Goal: Information Seeking & Learning: Learn about a topic

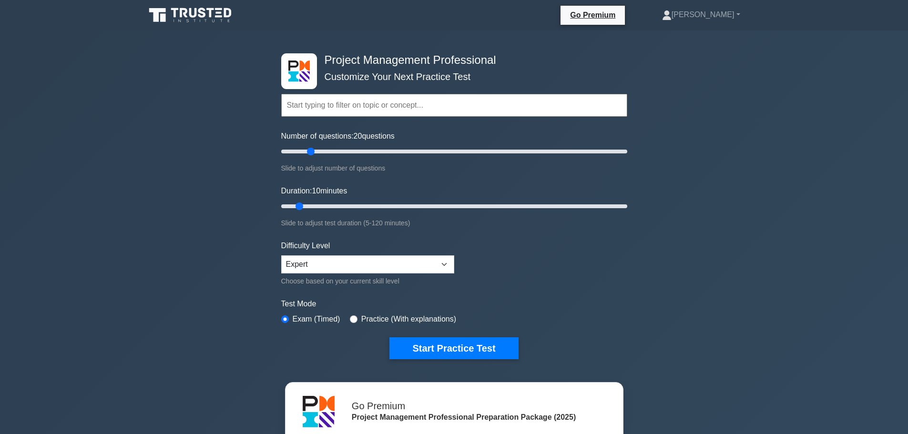
drag, startPoint x: 295, startPoint y: 151, endPoint x: 311, endPoint y: 153, distance: 15.9
type input "20"
click at [311, 153] on input "Number of questions: 20 questions" at bounding box center [454, 151] width 346 height 11
drag, startPoint x: 300, startPoint y: 206, endPoint x: 309, endPoint y: 208, distance: 9.8
click at [309, 208] on input "Duration: 15 minutes" at bounding box center [454, 206] width 346 height 11
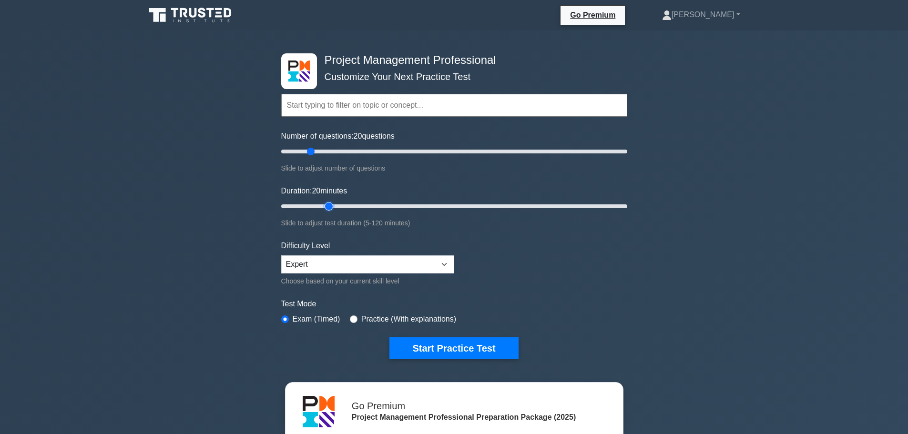
drag, startPoint x: 315, startPoint y: 205, endPoint x: 322, endPoint y: 205, distance: 7.2
type input "20"
click at [322, 205] on input "Duration: 20 minutes" at bounding box center [454, 206] width 346 height 11
click at [470, 344] on button "Start Practice Test" at bounding box center [454, 349] width 129 height 22
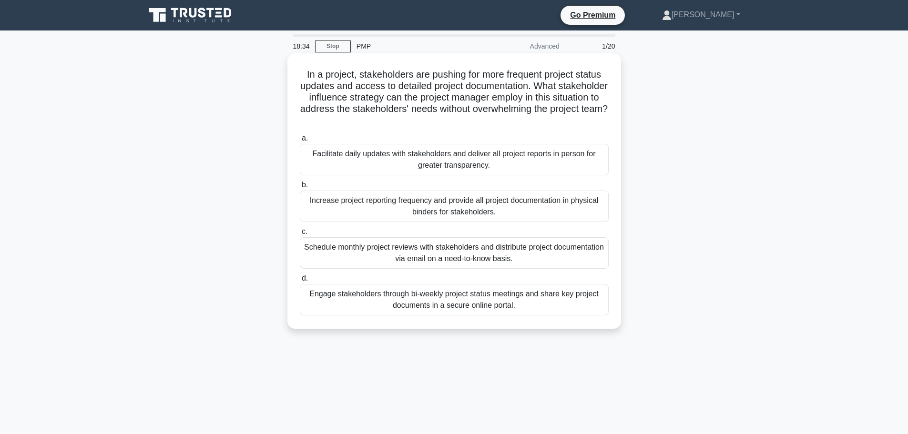
click at [521, 309] on div "Engage stakeholders through bi-weekly project status meetings and share key pro…" at bounding box center [454, 299] width 309 height 31
click at [300, 282] on input "d. Engage stakeholders through bi-weekly project status meetings and share key …" at bounding box center [300, 279] width 0 height 6
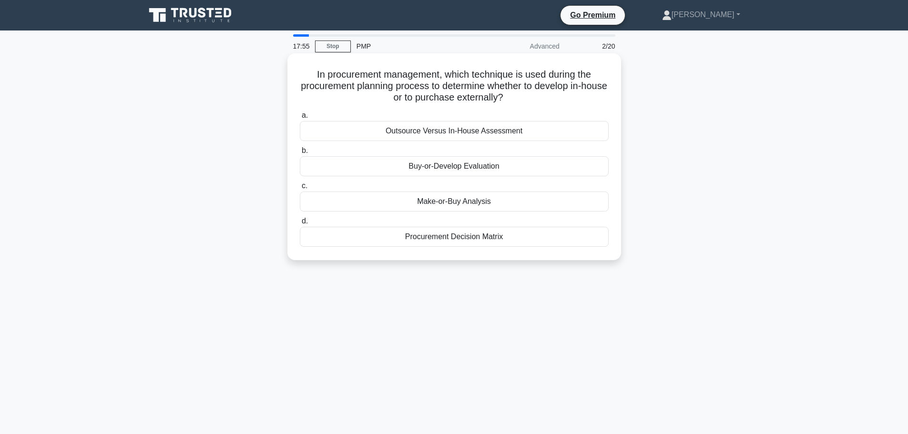
click at [452, 245] on div "Procurement Decision Matrix" at bounding box center [454, 237] width 309 height 20
click at [300, 225] on input "d. Procurement Decision Matrix" at bounding box center [300, 221] width 0 height 6
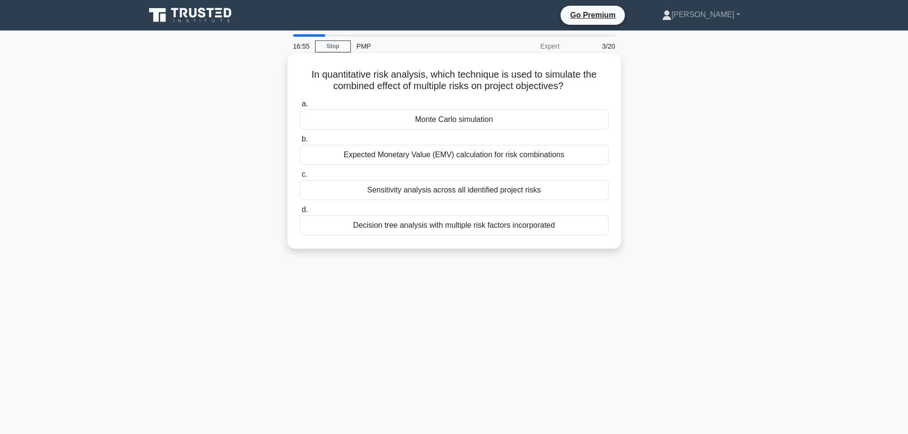
click at [466, 228] on div "Decision tree analysis with multiple risk factors incorporated" at bounding box center [454, 226] width 309 height 20
click at [300, 213] on input "d. Decision tree analysis with multiple risk factors incorporated" at bounding box center [300, 210] width 0 height 6
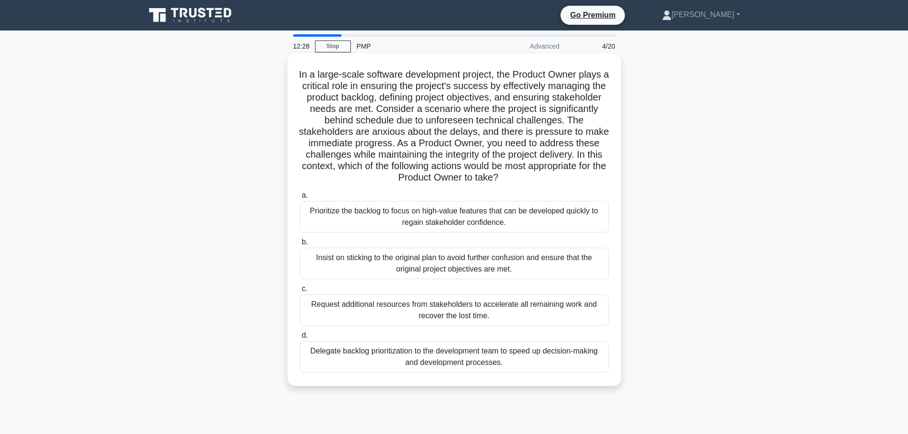
click at [479, 228] on div "Prioritize the backlog to focus on high-value features that can be developed qu…" at bounding box center [454, 216] width 309 height 31
click at [300, 199] on input "a. Prioritize the backlog to focus on high-value features that can be developed…" at bounding box center [300, 196] width 0 height 6
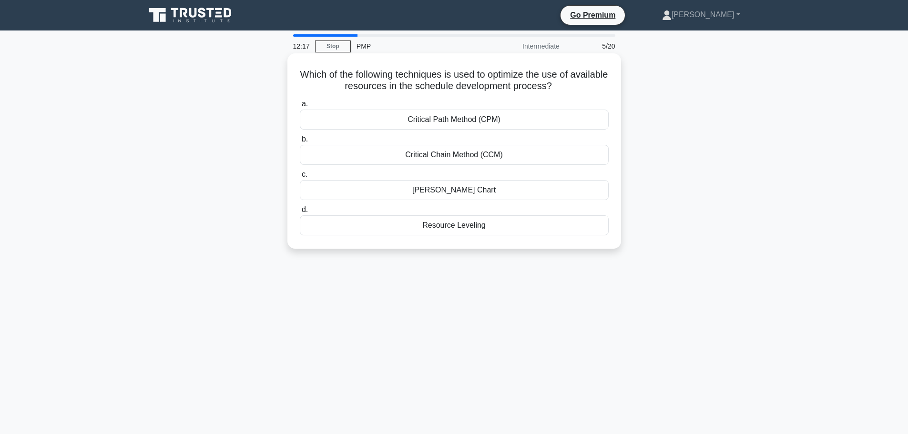
click at [453, 225] on div "Resource Leveling" at bounding box center [454, 226] width 309 height 20
click at [300, 213] on input "d. Resource Leveling" at bounding box center [300, 210] width 0 height 6
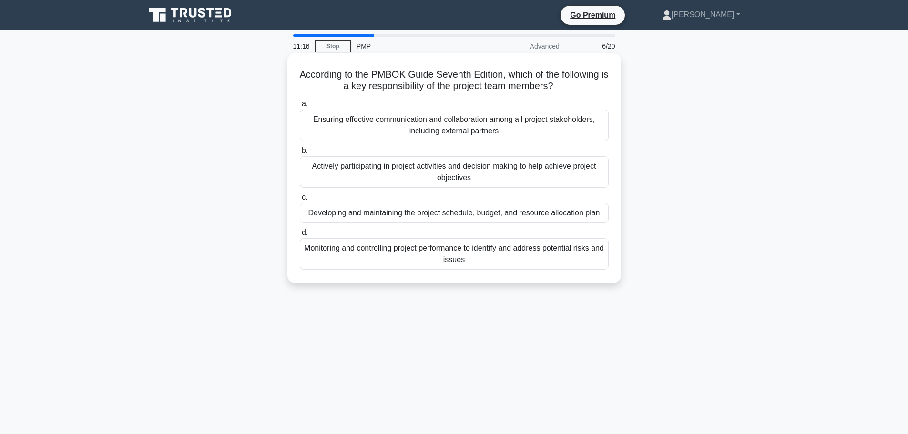
click at [523, 168] on div "Actively participating in project activities and decision making to help achiev…" at bounding box center [454, 171] width 309 height 31
click at [300, 154] on input "b. Actively participating in project activities and decision making to help ach…" at bounding box center [300, 151] width 0 height 6
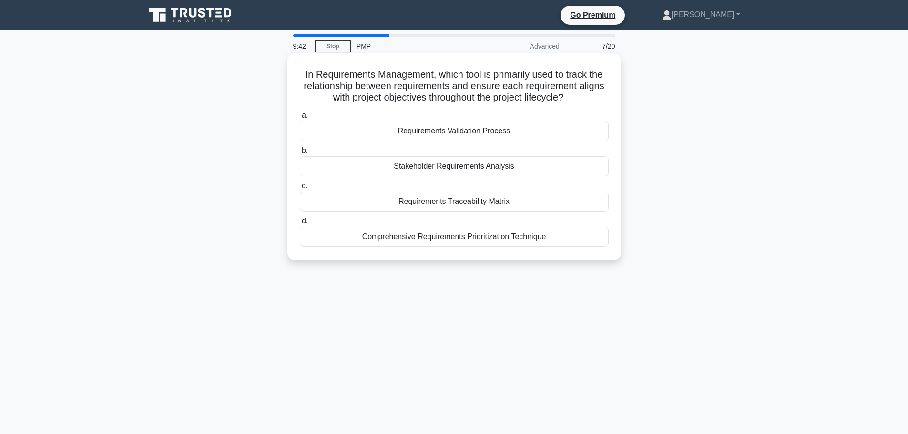
click at [454, 206] on div "Requirements Traceability Matrix" at bounding box center [454, 202] width 309 height 20
click at [300, 189] on input "c. Requirements Traceability Matrix" at bounding box center [300, 186] width 0 height 6
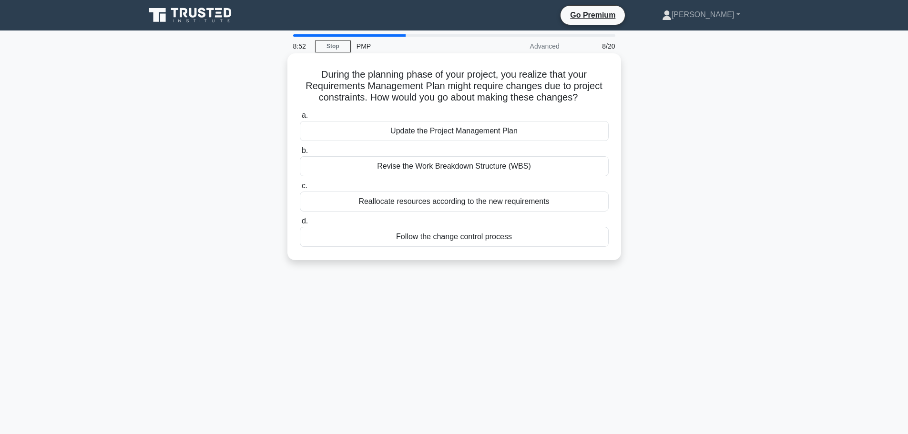
click at [495, 239] on div "Follow the change control process" at bounding box center [454, 237] width 309 height 20
click at [300, 225] on input "d. Follow the change control process" at bounding box center [300, 221] width 0 height 6
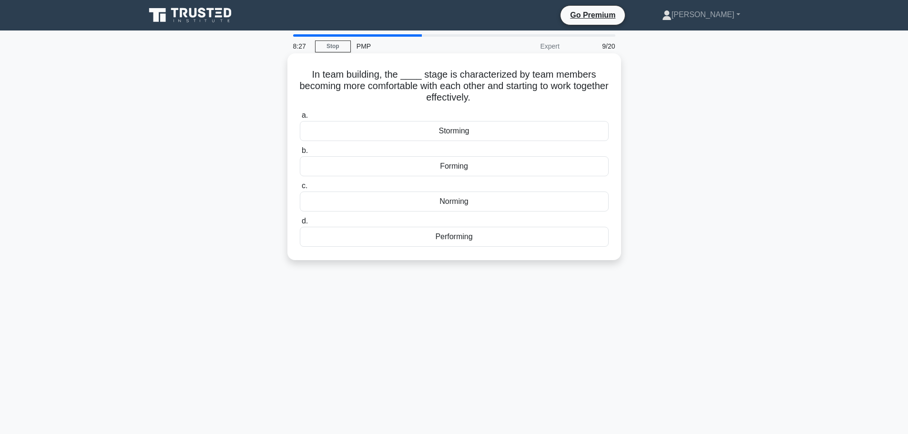
click at [467, 133] on div "Storming" at bounding box center [454, 131] width 309 height 20
click at [300, 119] on input "a. Storming" at bounding box center [300, 116] width 0 height 6
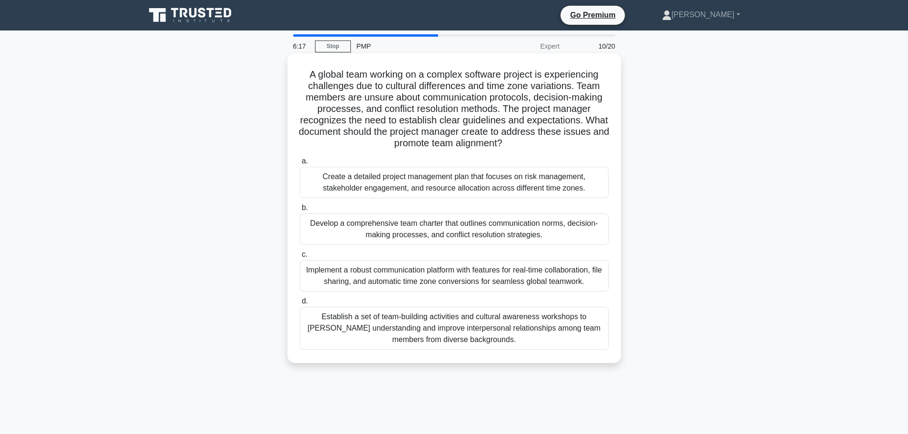
click at [506, 281] on div "Implement a robust communication platform with features for real-time collabora…" at bounding box center [454, 275] width 309 height 31
click at [300, 258] on input "c. Implement a robust communication platform with features for real-time collab…" at bounding box center [300, 255] width 0 height 6
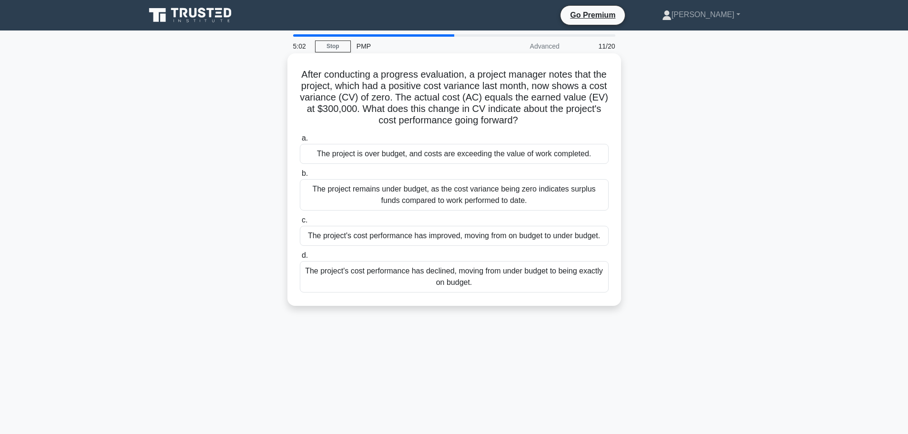
click at [530, 288] on div "The project's cost performance has declined, moving from under budget to being …" at bounding box center [454, 276] width 309 height 31
click at [300, 259] on input "d. The project's cost performance has declined, moving from under budget to bei…" at bounding box center [300, 256] width 0 height 6
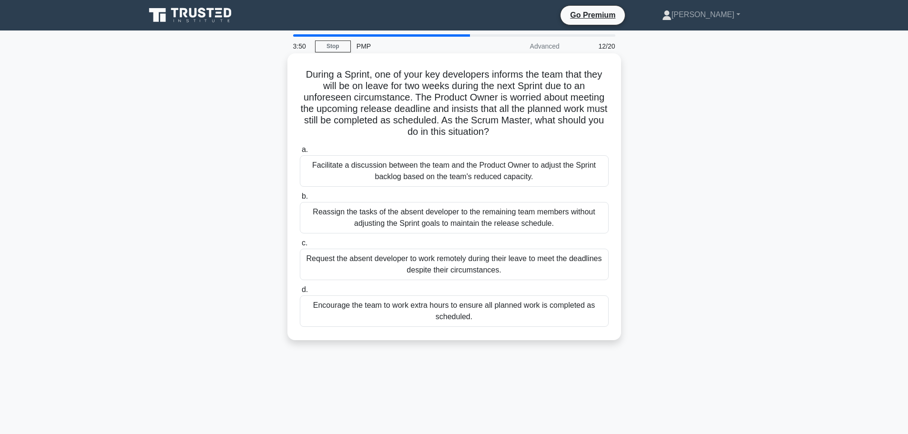
click at [510, 226] on div "Reassign the tasks of the absent developer to the remaining team members withou…" at bounding box center [454, 217] width 309 height 31
click at [300, 200] on input "b. Reassign the tasks of the absent developer to the remaining team members wit…" at bounding box center [300, 197] width 0 height 6
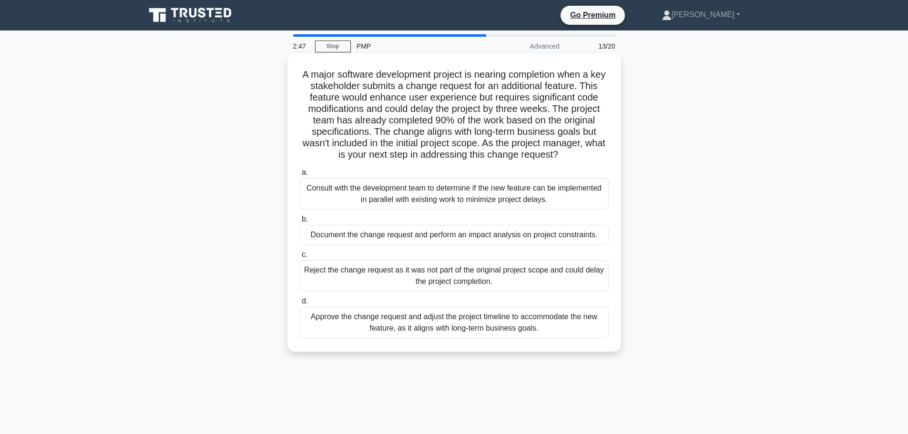
click at [541, 236] on div "Document the change request and perform an impact analysis on project constrain…" at bounding box center [454, 235] width 309 height 20
click at [300, 223] on input "b. Document the change request and perform an impact analysis on project constr…" at bounding box center [300, 220] width 0 height 6
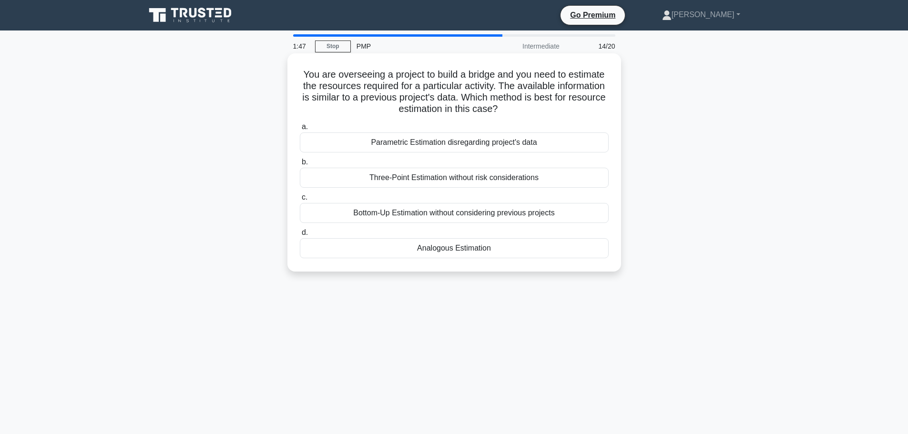
click at [482, 248] on div "Analogous Estimation" at bounding box center [454, 248] width 309 height 20
click at [300, 236] on input "d. Analogous Estimation" at bounding box center [300, 233] width 0 height 6
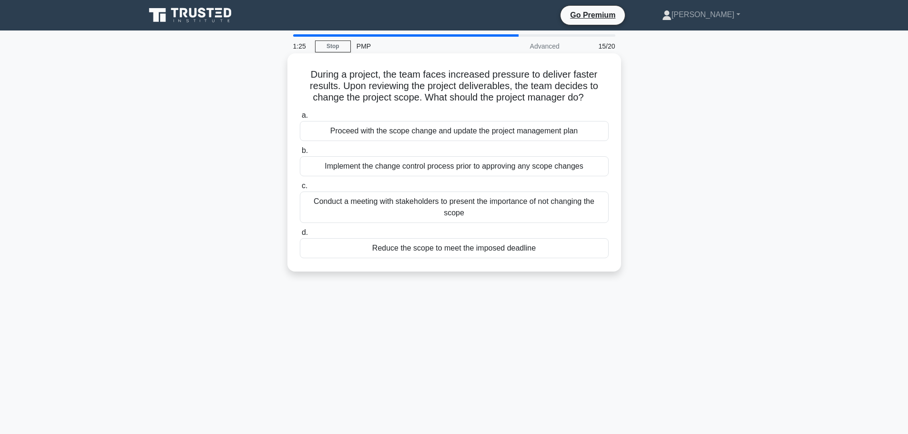
click at [484, 170] on div "Implement the change control process prior to approving any scope changes" at bounding box center [454, 166] width 309 height 20
click at [300, 154] on input "b. Implement the change control process prior to approving any scope changes" at bounding box center [300, 151] width 0 height 6
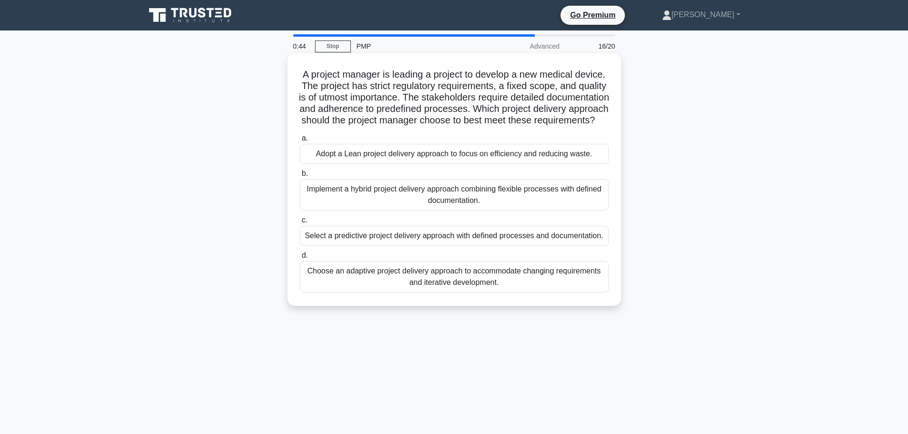
click at [510, 293] on div "Choose an adaptive project delivery approach to accommodate changing requiremen…" at bounding box center [454, 276] width 309 height 31
click at [300, 259] on input "d. Choose an adaptive project delivery approach to accommodate changing require…" at bounding box center [300, 256] width 0 height 6
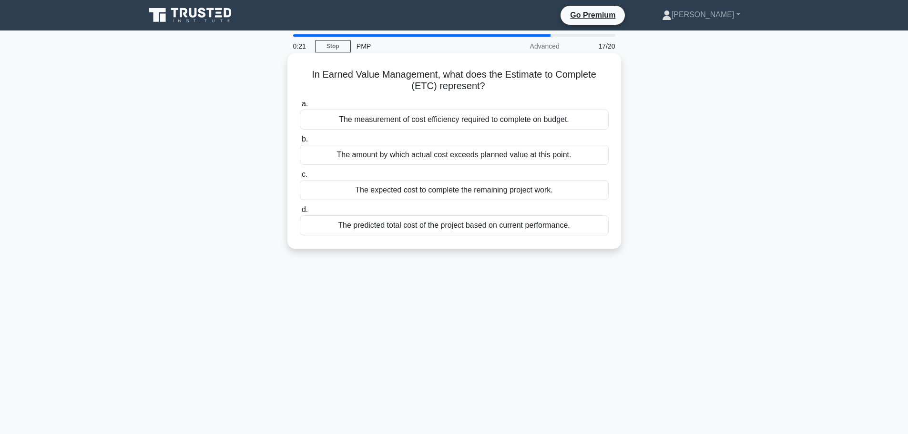
click at [504, 228] on div "The predicted total cost of the project based on current performance." at bounding box center [454, 226] width 309 height 20
click at [300, 213] on input "d. The predicted total cost of the project based on current performance." at bounding box center [300, 210] width 0 height 6
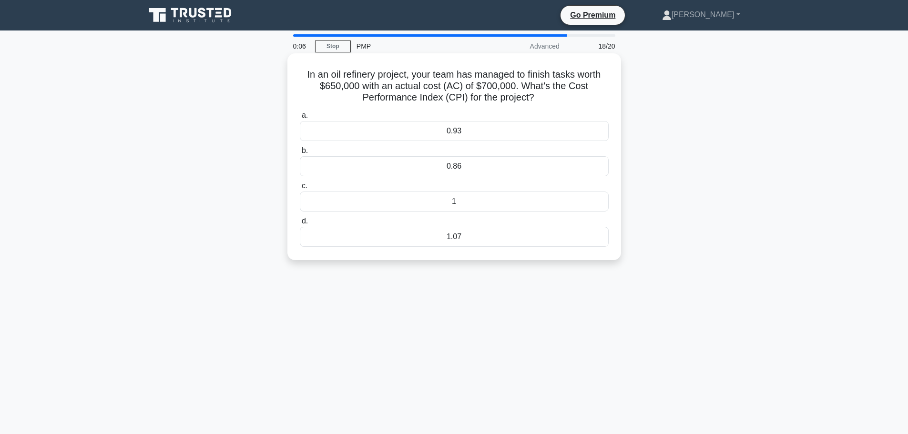
click at [471, 168] on div "0.86" at bounding box center [454, 166] width 309 height 20
click at [300, 154] on input "b. 0.86" at bounding box center [300, 151] width 0 height 6
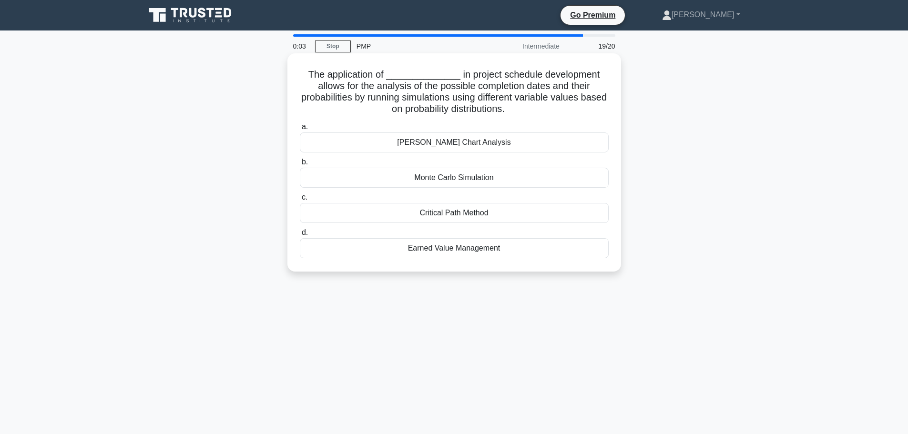
click at [478, 214] on div "Critical Path Method" at bounding box center [454, 213] width 309 height 20
click at [300, 201] on input "c. Critical Path Method" at bounding box center [300, 198] width 0 height 6
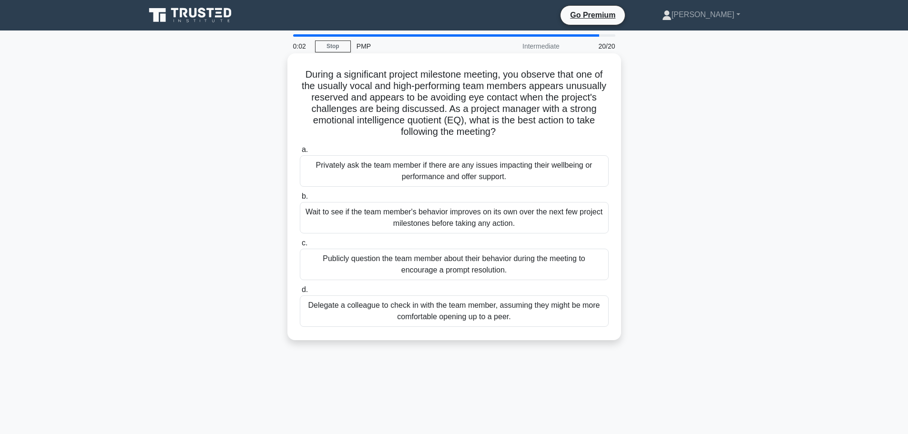
click at [444, 220] on div "Wait to see if the team member's behavior improves on its own over the next few…" at bounding box center [454, 217] width 309 height 31
click at [300, 200] on input "b. Wait to see if the team member's behavior improves on its own over the next …" at bounding box center [300, 197] width 0 height 6
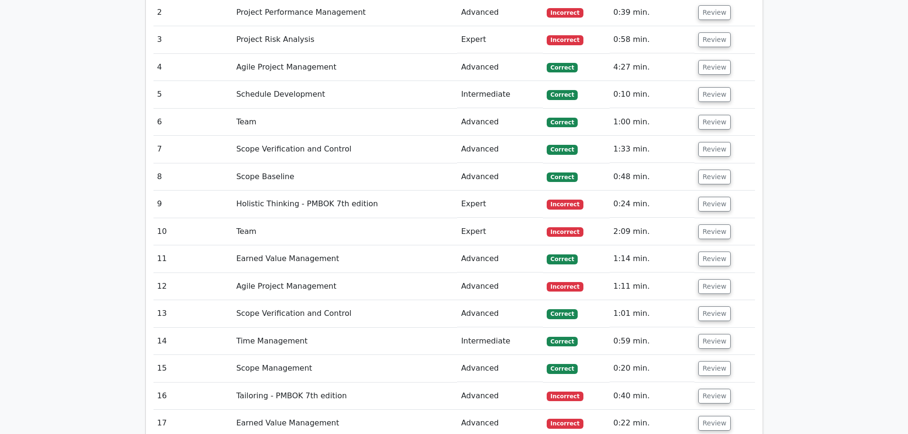
scroll to position [1717, 0]
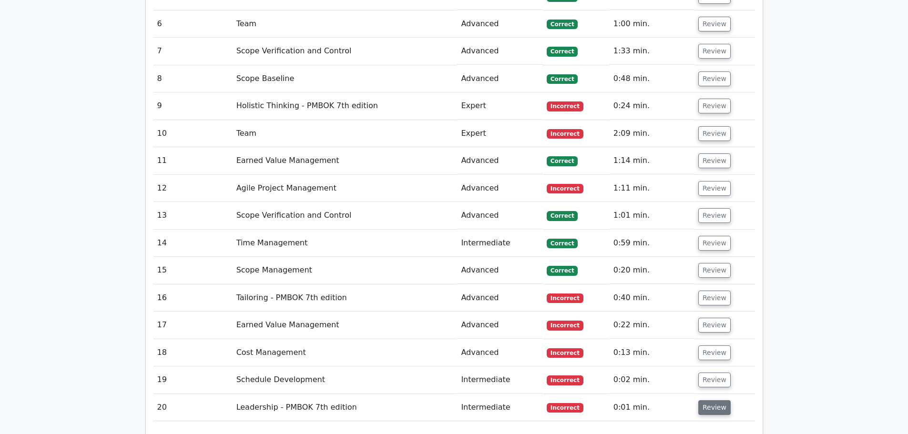
click at [716, 401] on button "Review" at bounding box center [715, 408] width 32 height 15
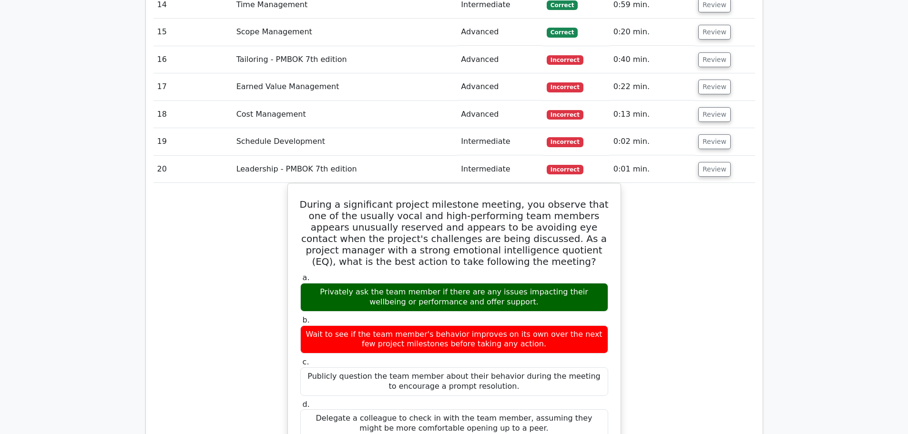
scroll to position [1860, 0]
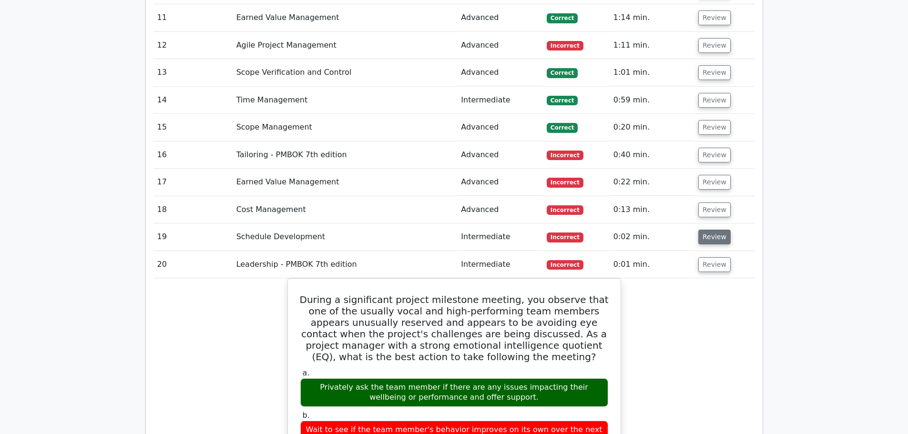
click at [711, 230] on button "Review" at bounding box center [715, 237] width 32 height 15
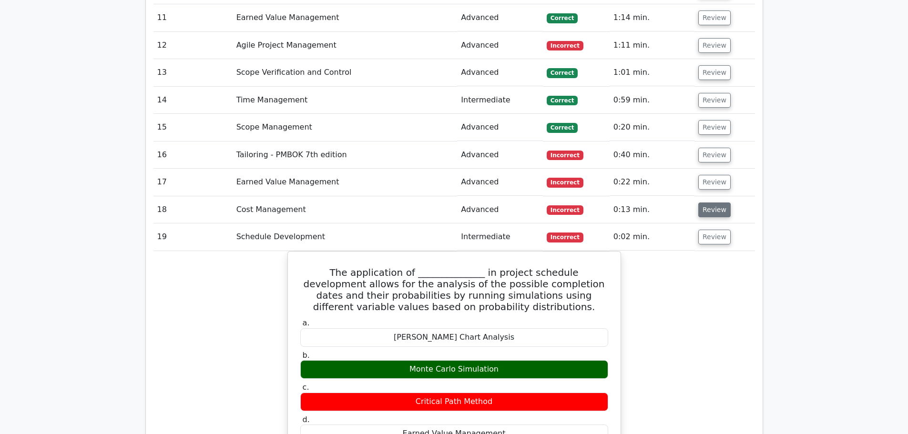
click at [715, 203] on button "Review" at bounding box center [715, 210] width 32 height 15
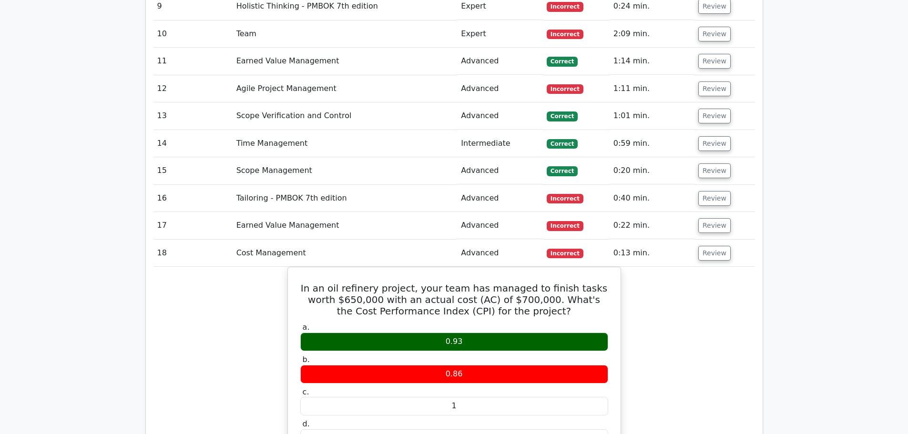
scroll to position [1812, 0]
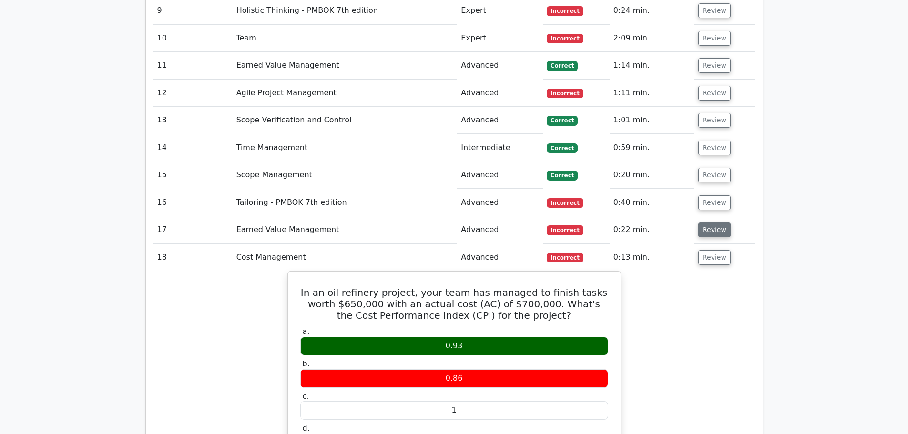
click at [715, 223] on button "Review" at bounding box center [715, 230] width 32 height 15
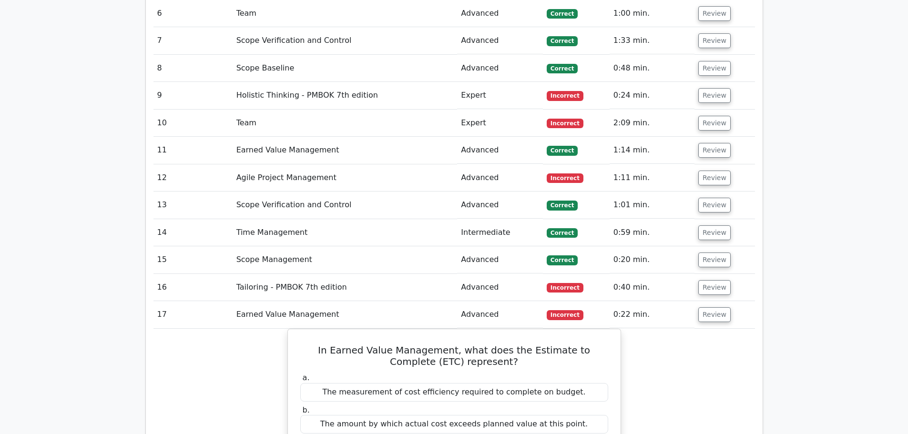
scroll to position [1717, 0]
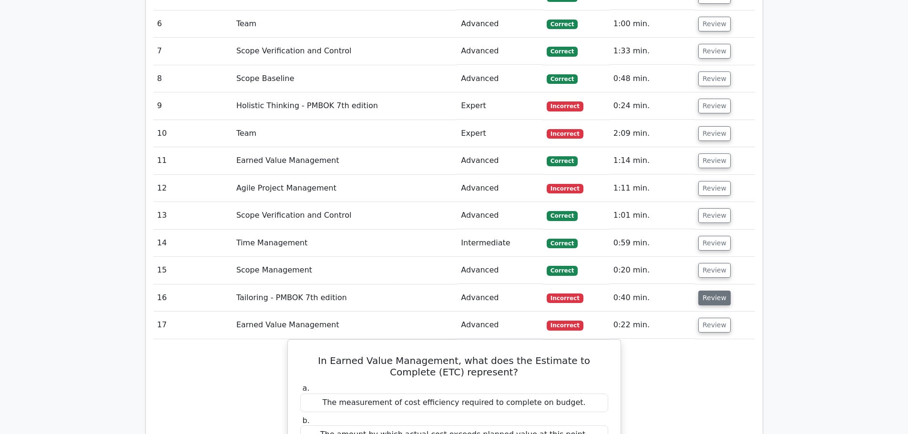
click at [707, 291] on button "Review" at bounding box center [715, 298] width 32 height 15
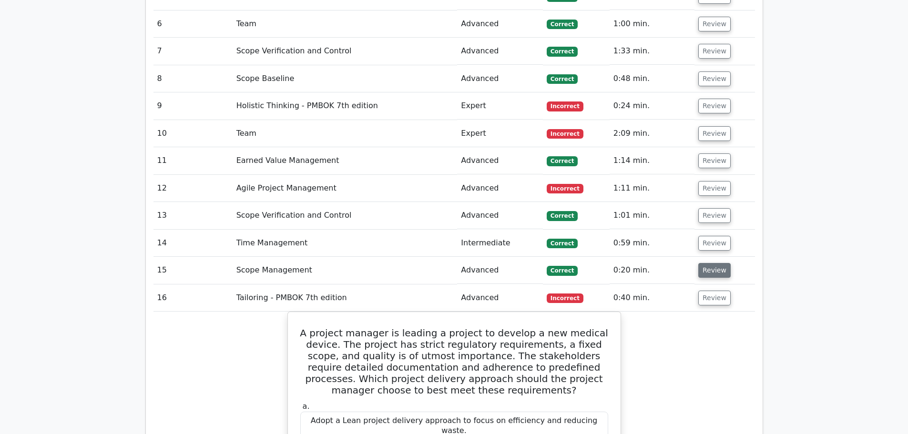
click at [716, 263] on button "Review" at bounding box center [715, 270] width 32 height 15
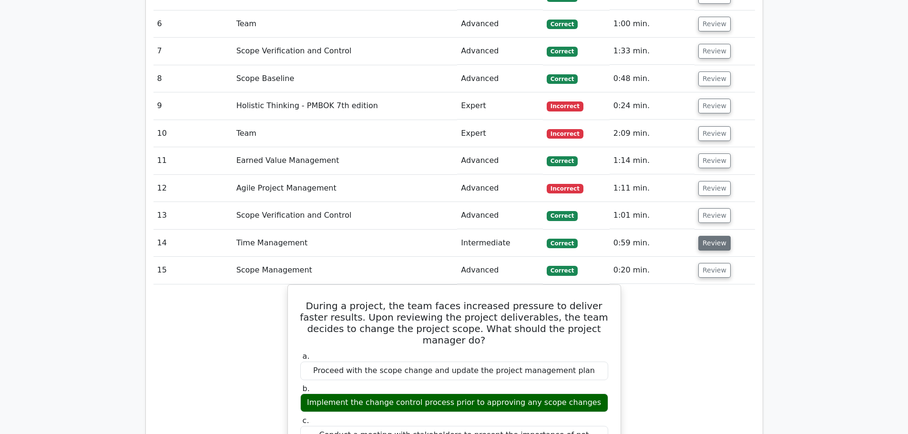
click at [720, 236] on button "Review" at bounding box center [715, 243] width 32 height 15
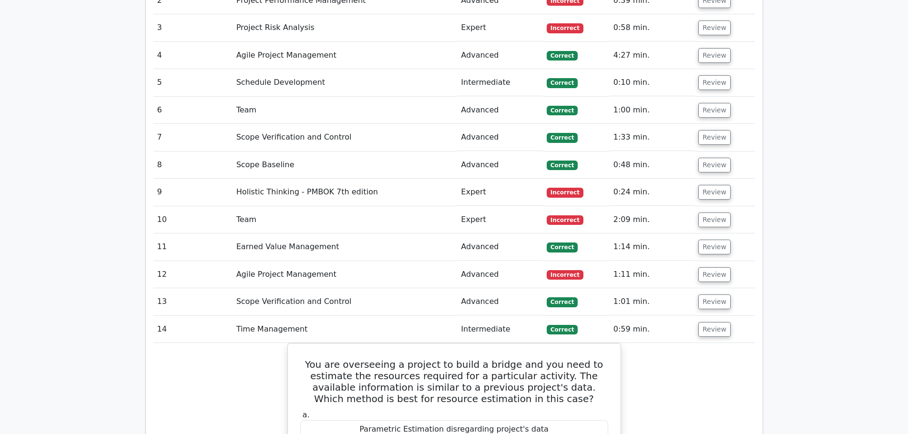
scroll to position [1621, 0]
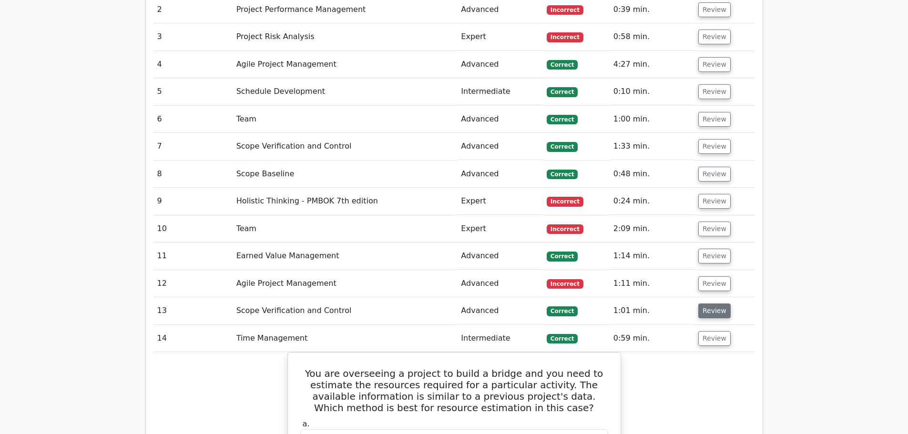
click at [710, 304] on button "Review" at bounding box center [715, 311] width 32 height 15
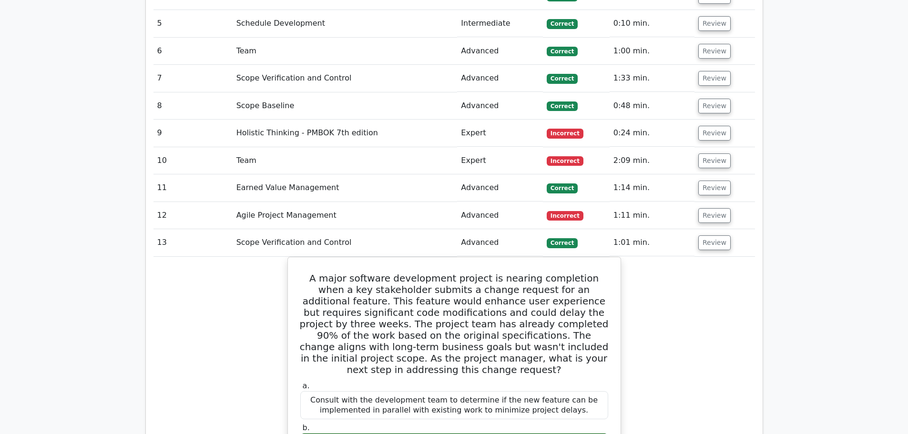
scroll to position [1669, 0]
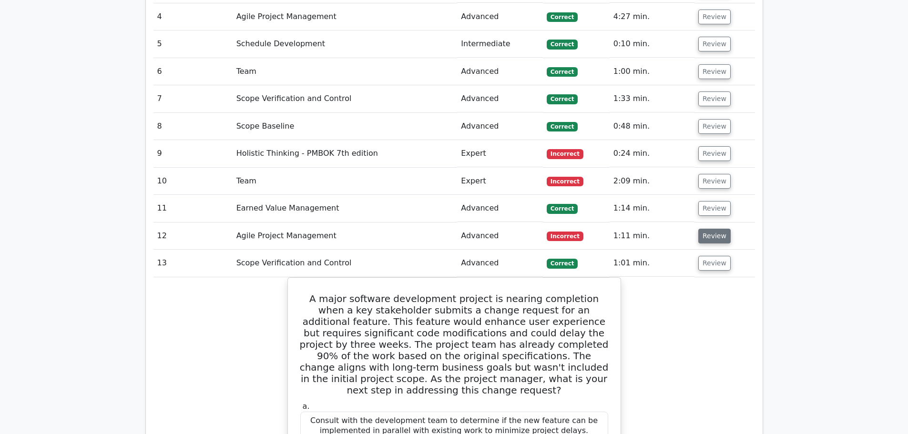
click at [721, 229] on button "Review" at bounding box center [715, 236] width 32 height 15
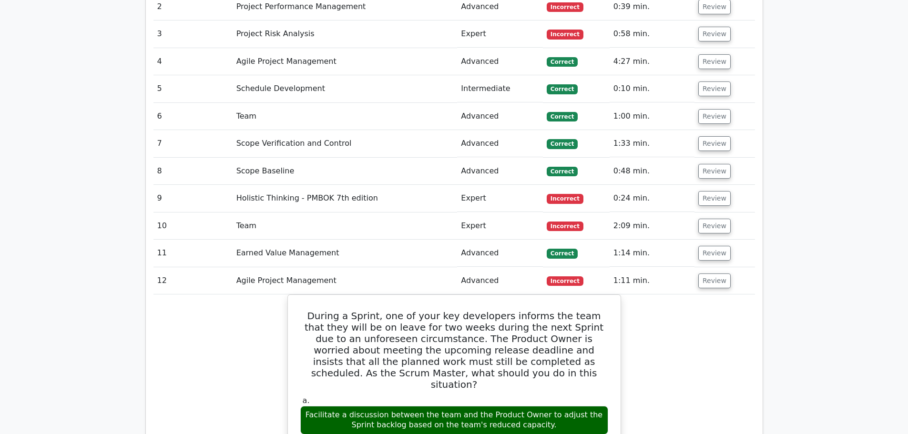
scroll to position [1621, 0]
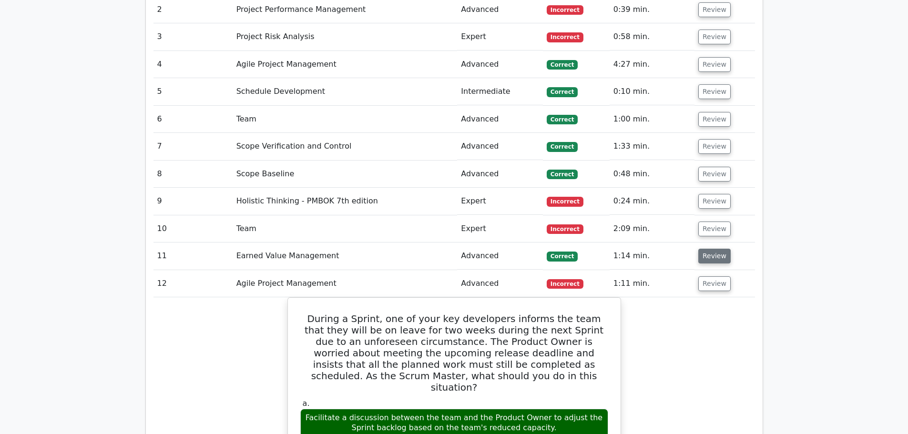
click at [699, 249] on button "Review" at bounding box center [715, 256] width 32 height 15
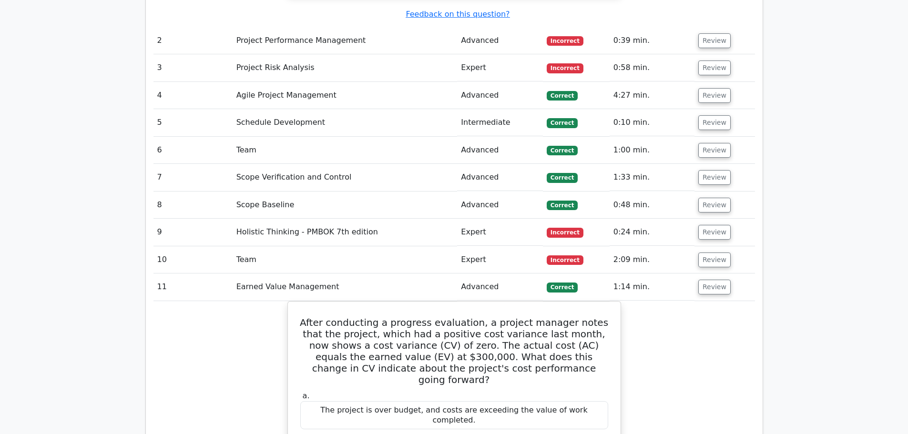
scroll to position [1574, 0]
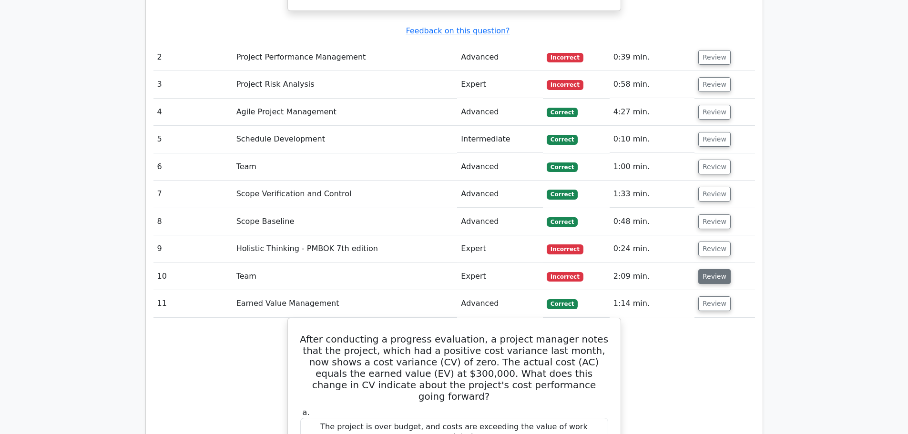
click at [706, 269] on button "Review" at bounding box center [715, 276] width 32 height 15
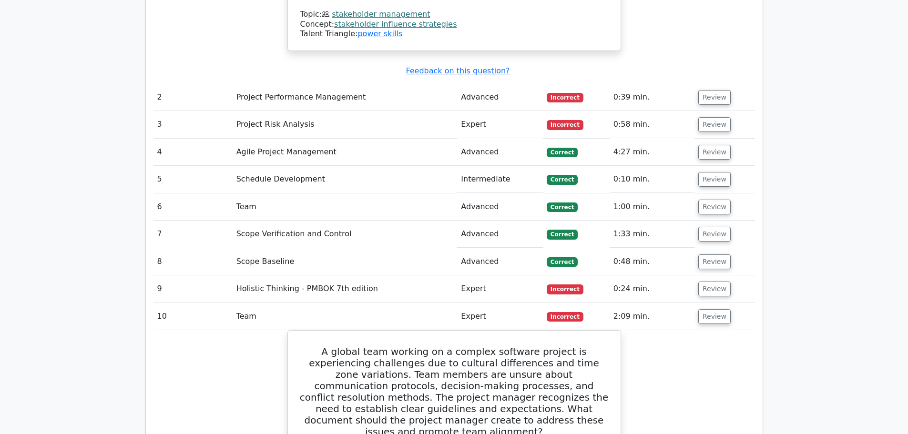
scroll to position [1526, 0]
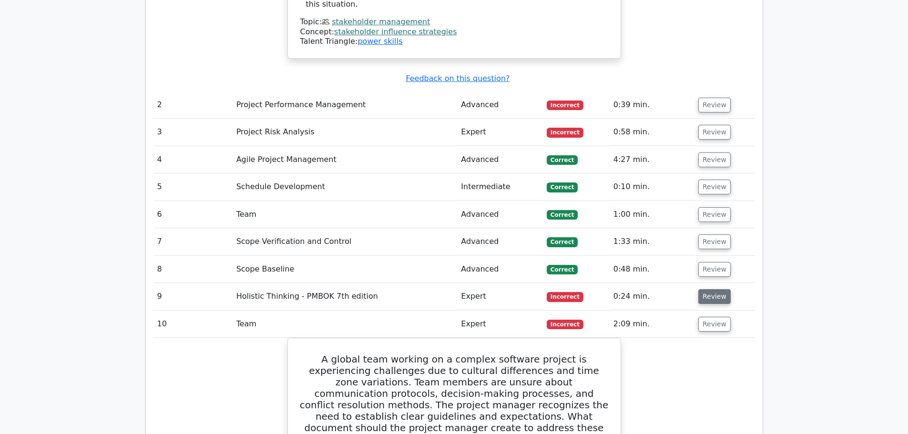
click at [701, 289] on button "Review" at bounding box center [715, 296] width 32 height 15
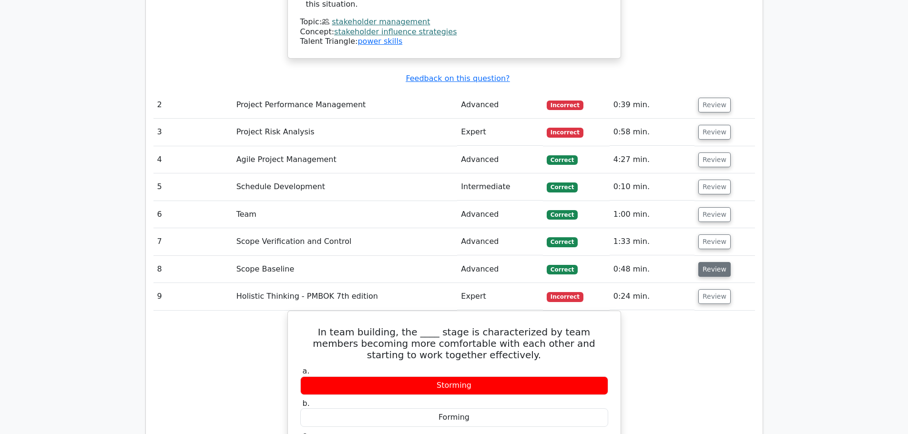
click at [712, 262] on button "Review" at bounding box center [715, 269] width 32 height 15
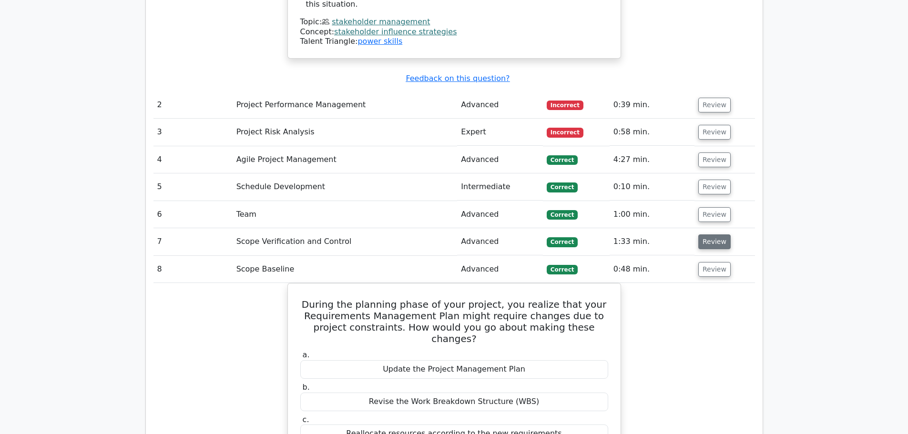
click at [704, 235] on button "Review" at bounding box center [715, 242] width 32 height 15
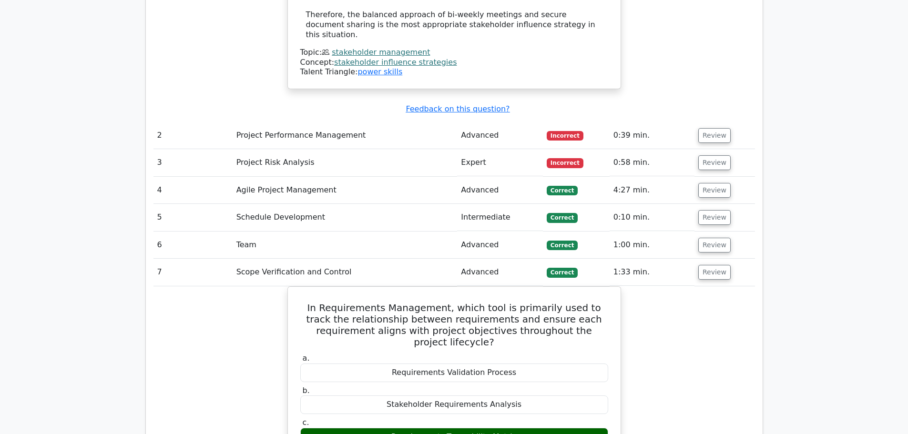
scroll to position [1478, 0]
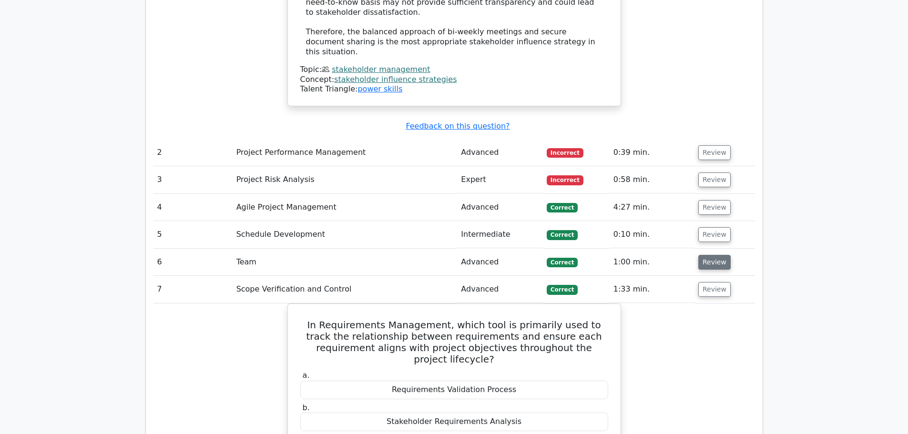
click at [717, 255] on button "Review" at bounding box center [715, 262] width 32 height 15
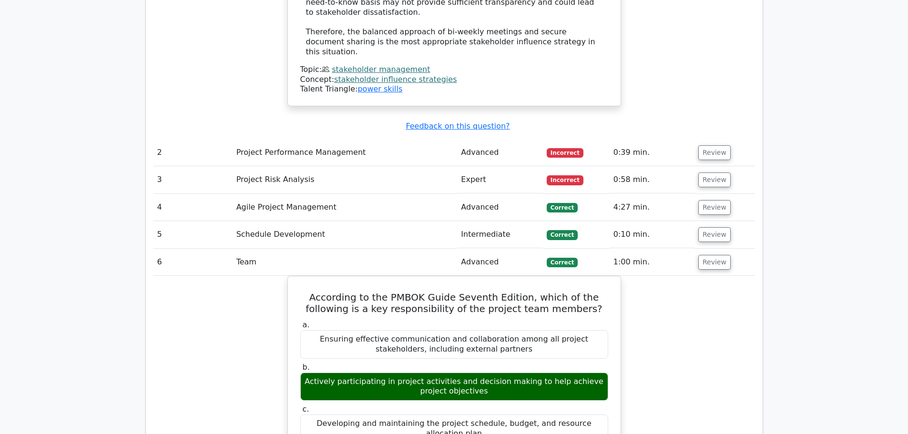
scroll to position [1431, 0]
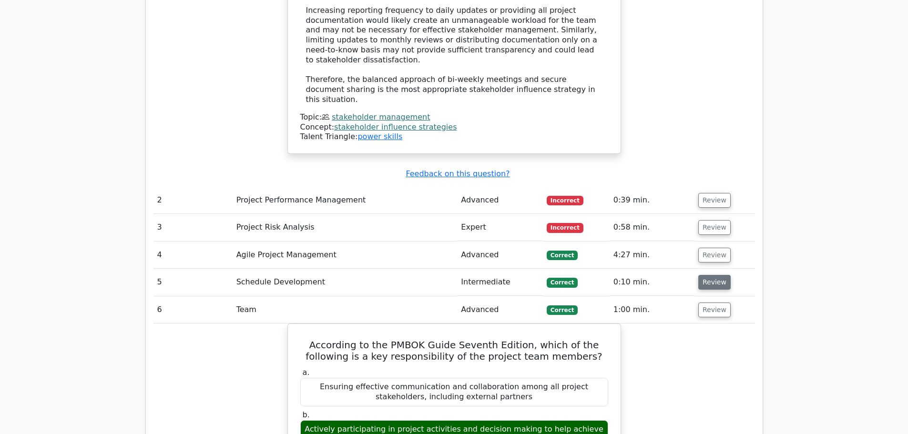
click at [703, 275] on button "Review" at bounding box center [715, 282] width 32 height 15
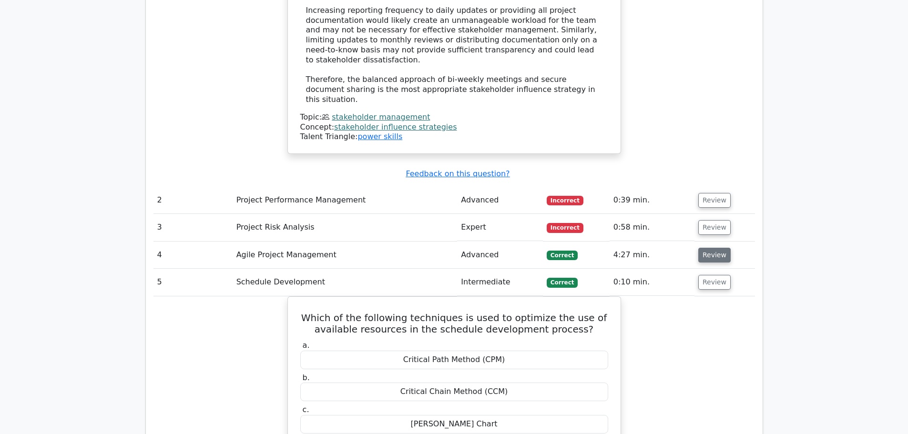
click at [712, 248] on button "Review" at bounding box center [715, 255] width 32 height 15
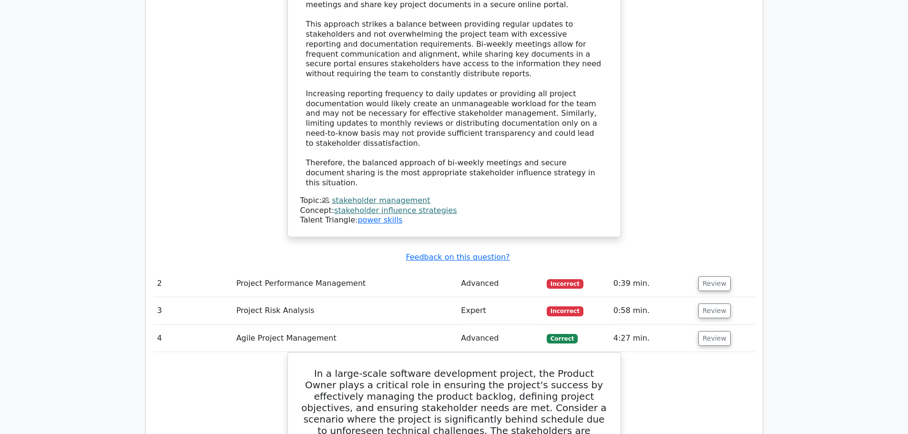
scroll to position [1335, 0]
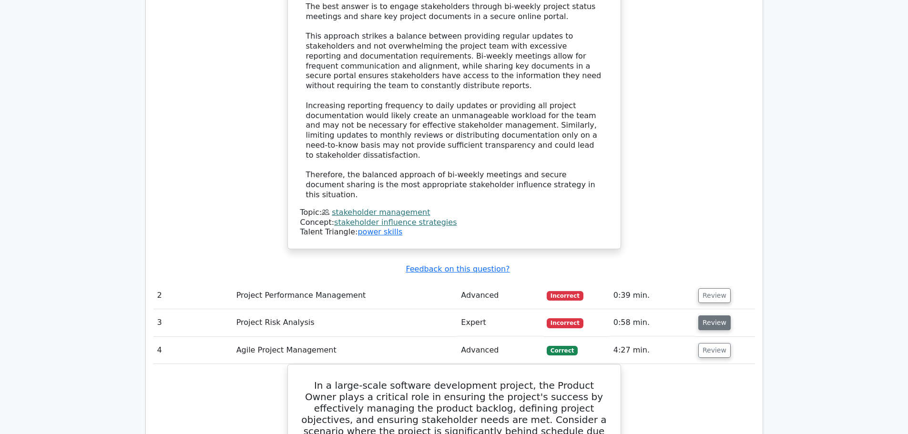
click at [707, 316] on button "Review" at bounding box center [715, 323] width 32 height 15
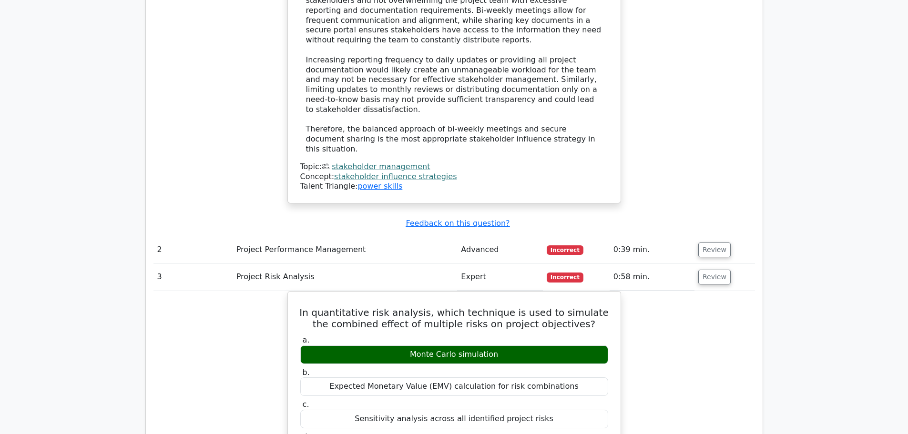
scroll to position [1431, 0]
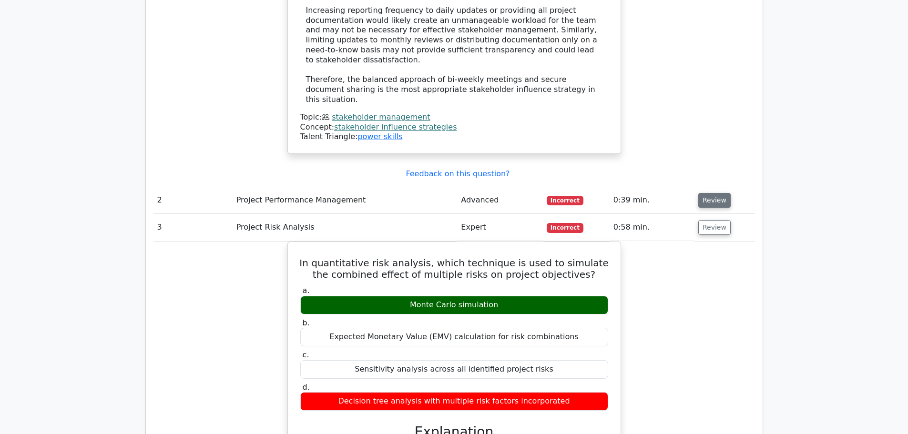
click at [713, 193] on button "Review" at bounding box center [715, 200] width 32 height 15
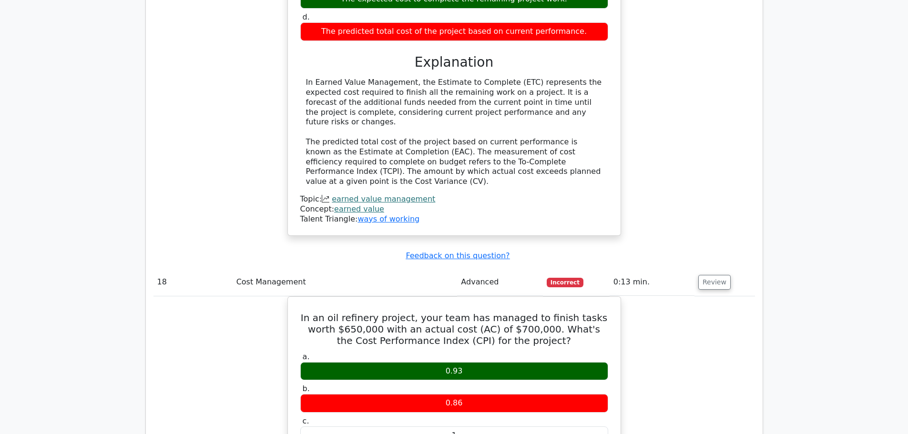
scroll to position [11134, 0]
